Goal: Task Accomplishment & Management: Manage account settings

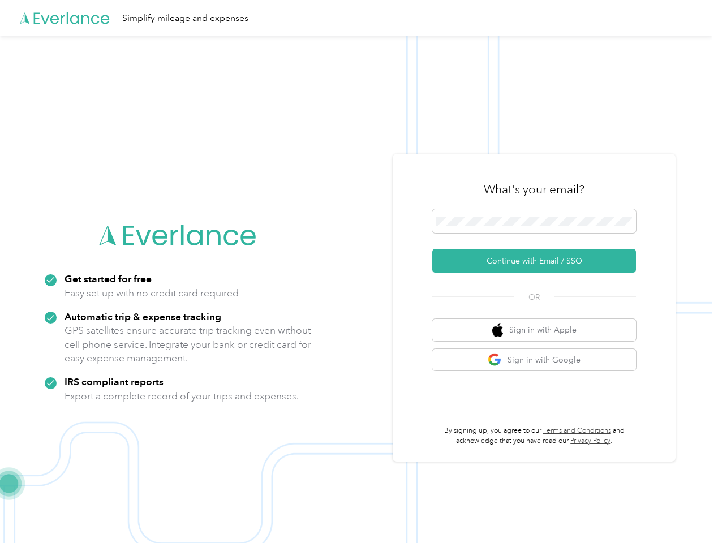
click at [359, 272] on img at bounding box center [356, 307] width 712 height 543
click at [359, 18] on div "Simplify mileage and expenses" at bounding box center [356, 18] width 712 height 36
click at [539, 261] on button "Continue with Email / SSO" at bounding box center [534, 261] width 204 height 24
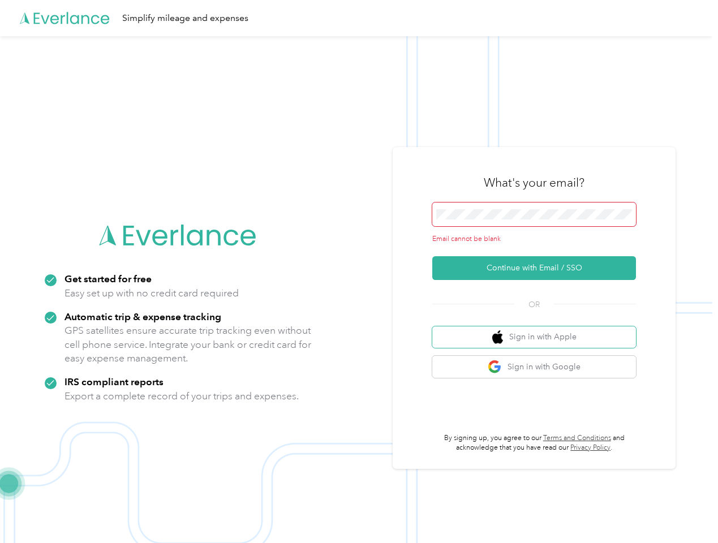
click at [539, 330] on button "Sign in with Apple" at bounding box center [534, 338] width 204 height 22
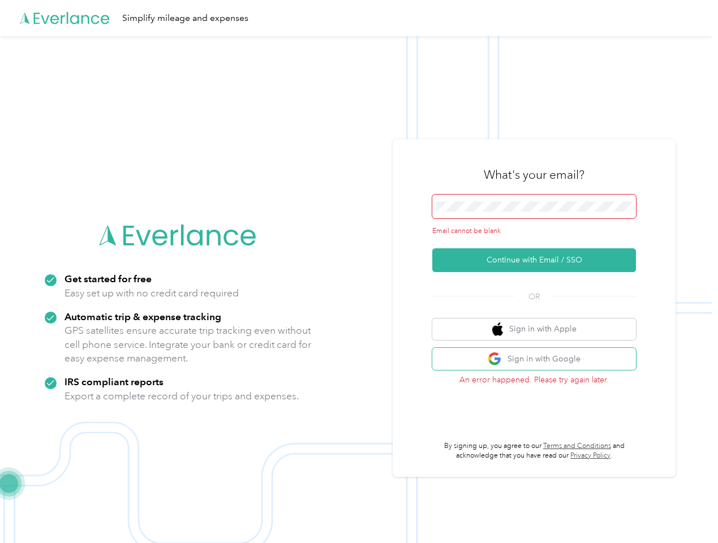
click at [539, 360] on button "Sign in with Google" at bounding box center [534, 359] width 204 height 22
